Goal: Navigation & Orientation: Find specific page/section

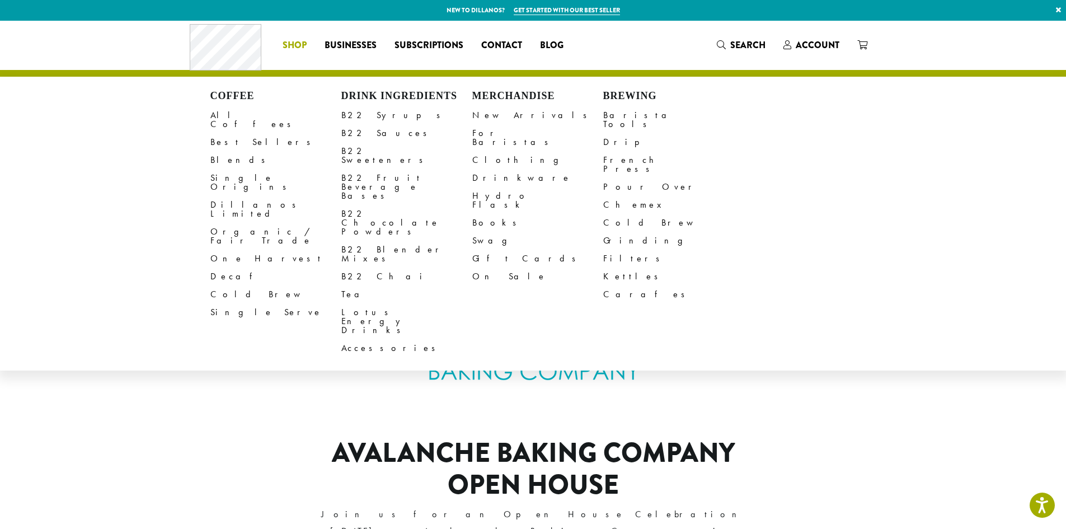
click at [286, 43] on span "Shop" at bounding box center [294, 46] width 24 height 14
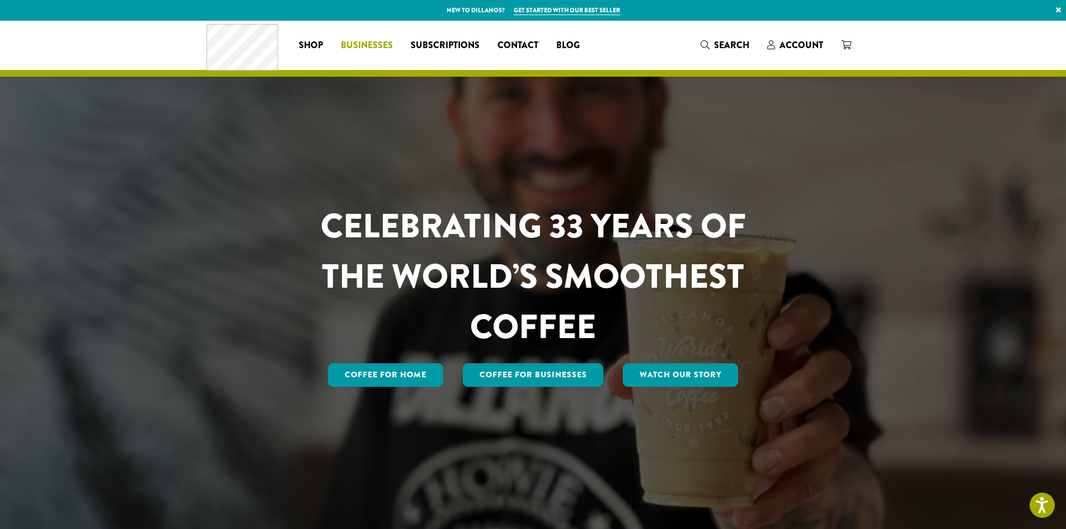
click at [356, 44] on span "Businesses" at bounding box center [367, 46] width 52 height 14
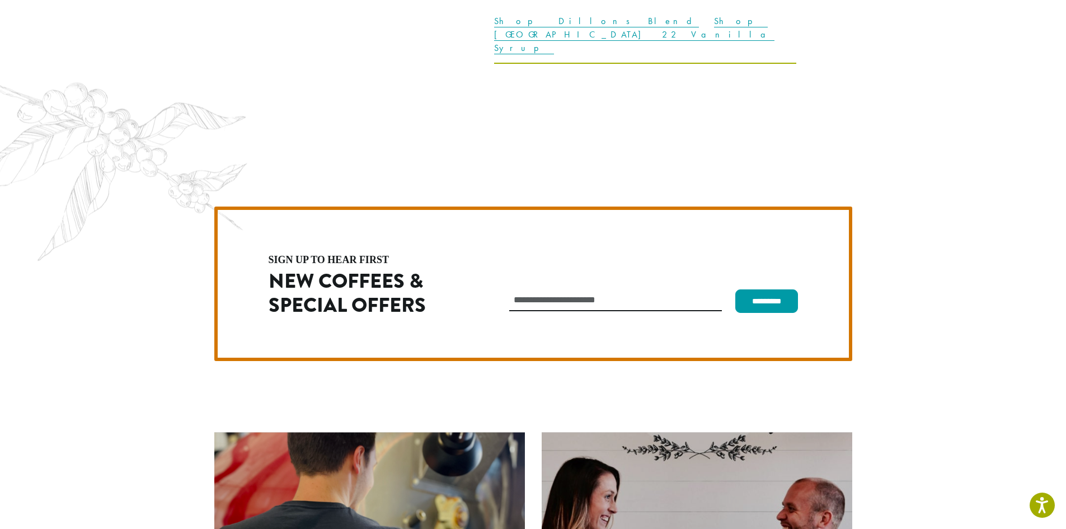
scroll to position [3161, 0]
